Goal: Information Seeking & Learning: Learn about a topic

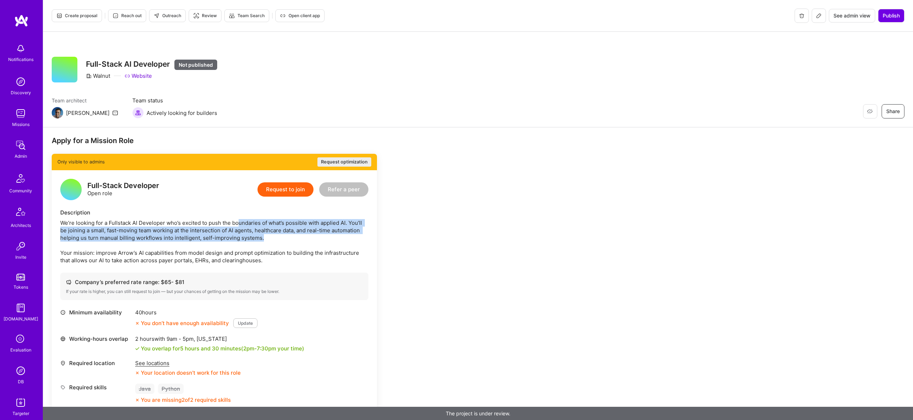
click at [354, 237] on div "We’re looking for a Fullstack AI Developer who’s excited to push the boundaries…" at bounding box center [214, 241] width 308 height 45
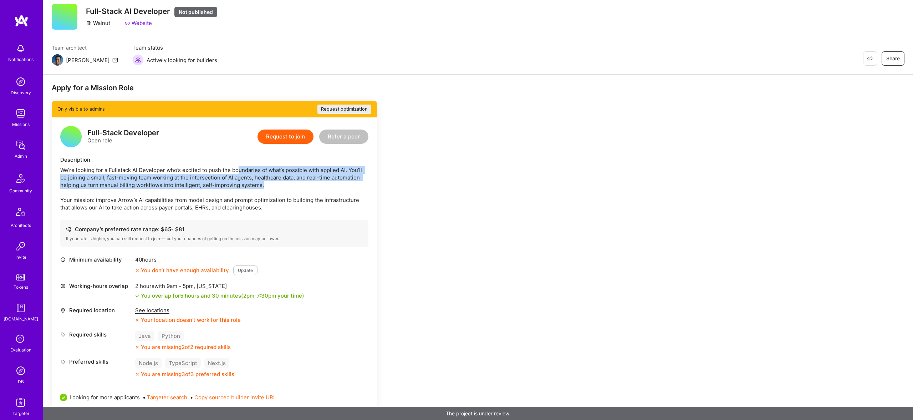
scroll to position [92, 0]
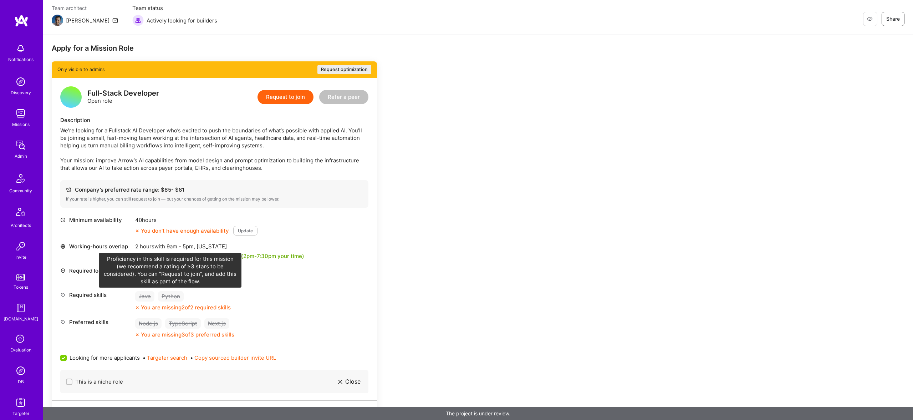
click at [156, 294] on div "Java Python" at bounding box center [183, 296] width 96 height 10
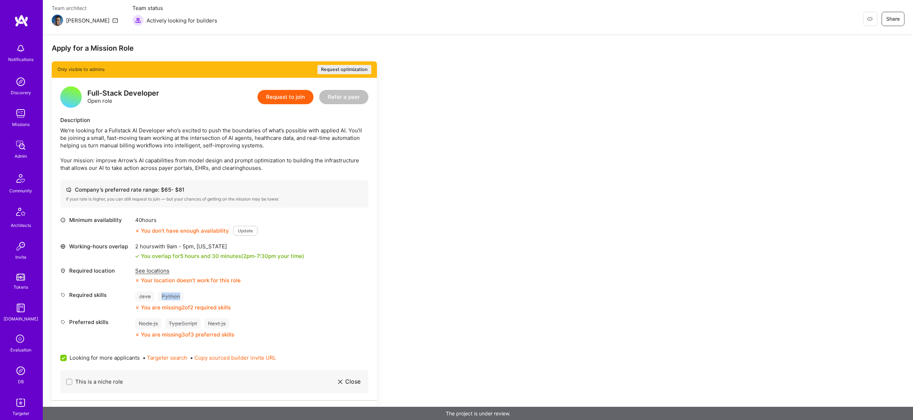
click at [156, 294] on div "Java Python" at bounding box center [183, 296] width 96 height 10
click at [222, 300] on div "Java Python" at bounding box center [183, 296] width 96 height 10
drag, startPoint x: 211, startPoint y: 298, endPoint x: 129, endPoint y: 300, distance: 82.7
click at [129, 300] on div "Required skills Java Python You are missing 2 of 2 required skills" at bounding box center [214, 301] width 308 height 20
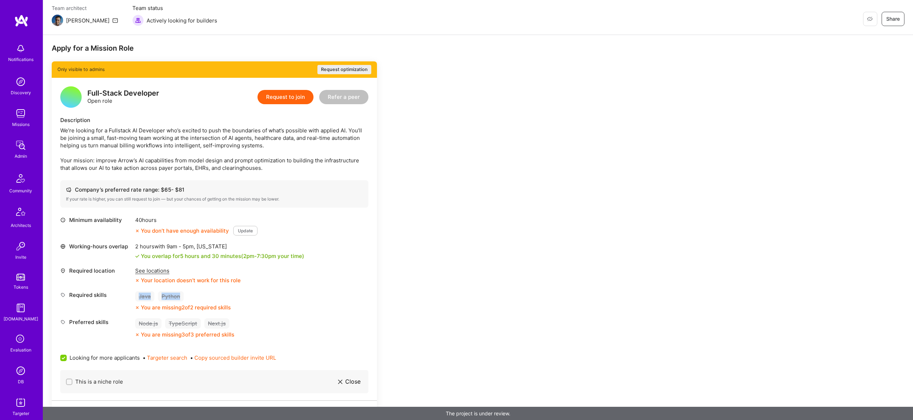
copy div "Java Python"
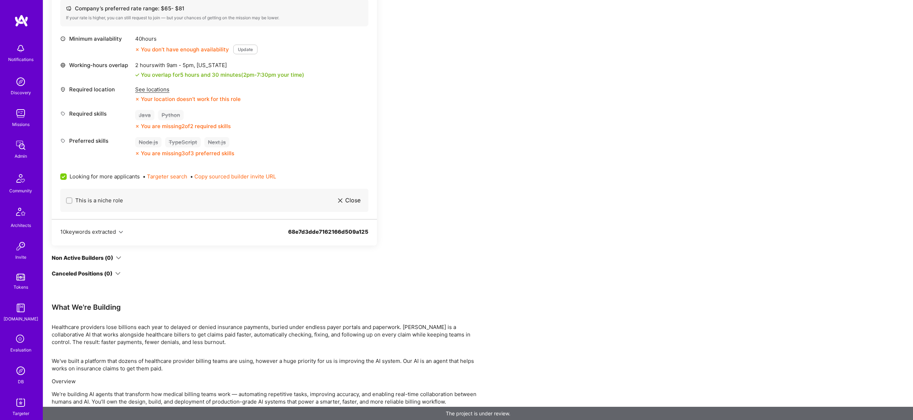
click at [73, 110] on div "Required skills" at bounding box center [95, 113] width 71 height 7
drag, startPoint x: 67, startPoint y: 112, endPoint x: 185, endPoint y: 113, distance: 117.7
click at [185, 113] on div "Required skills Java Python You are missing 2 of 2 required skills" at bounding box center [214, 118] width 308 height 20
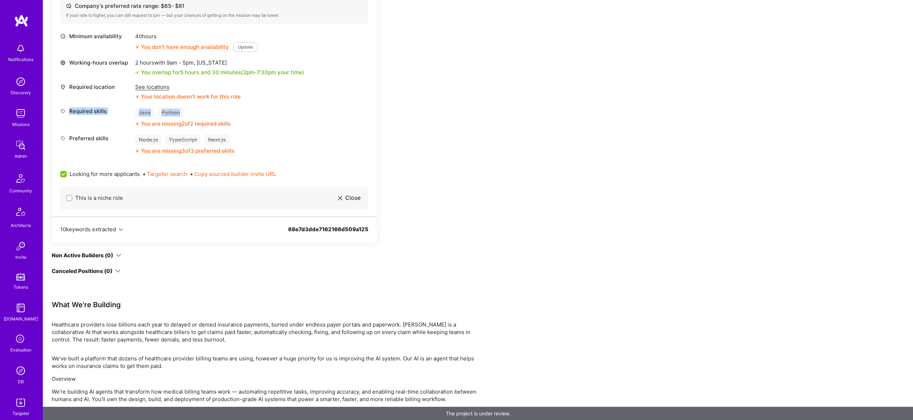
copy div "Required skills Java Python"
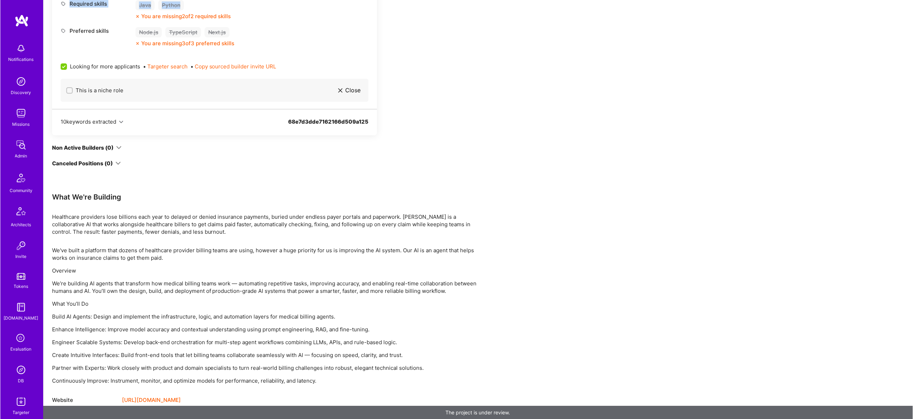
scroll to position [385, 0]
